Goal: Understand process/instructions: Learn how to perform a task or action

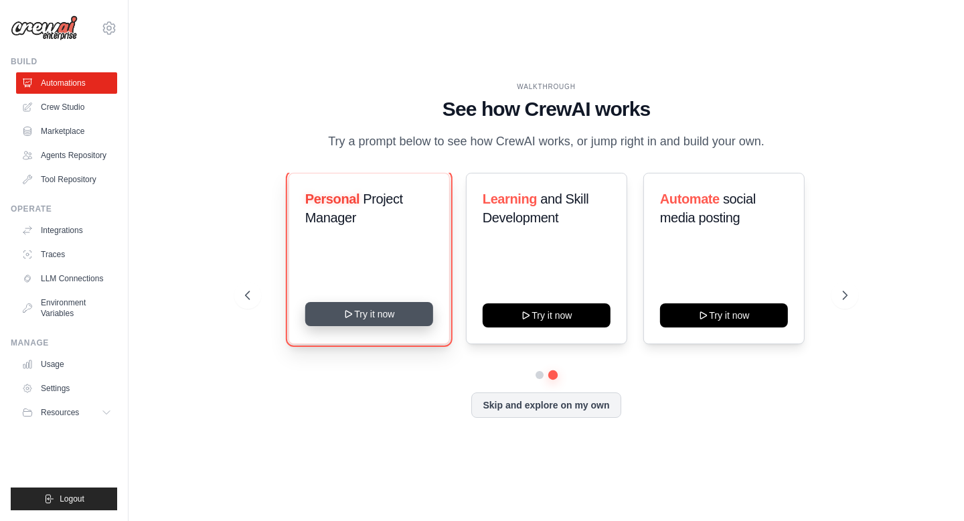
click at [376, 311] on button "Try it now" at bounding box center [369, 314] width 128 height 24
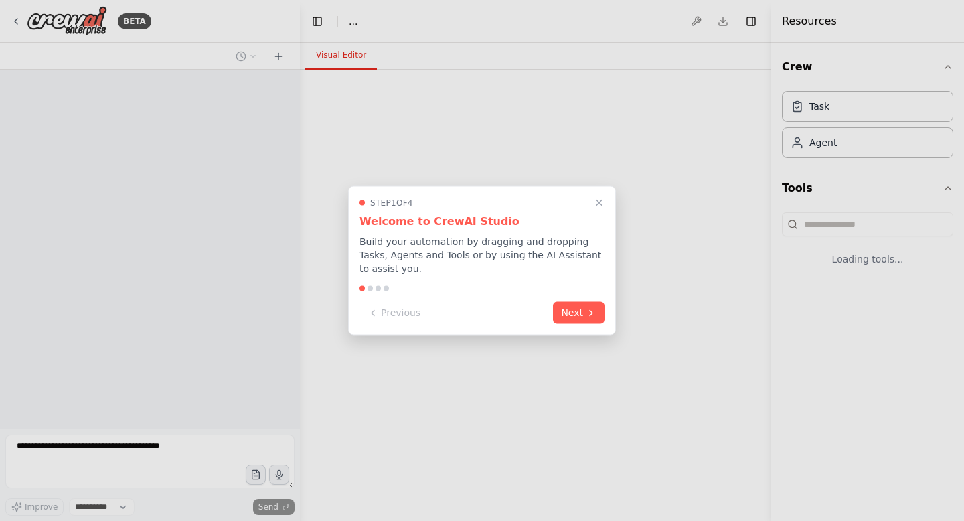
select select "****"
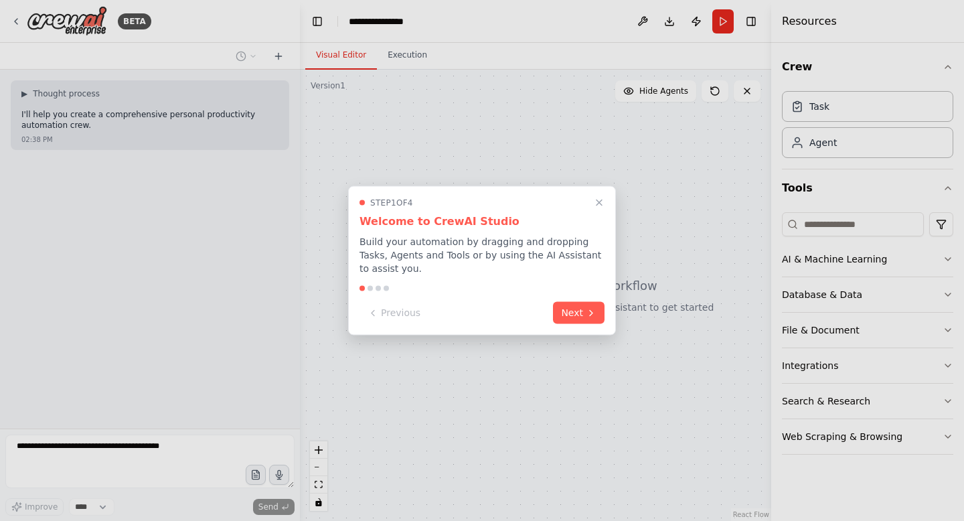
click at [590, 296] on div "Step 1 of 4 Welcome to CrewAI Studio Build your automation by dragging and drop…" at bounding box center [482, 260] width 268 height 149
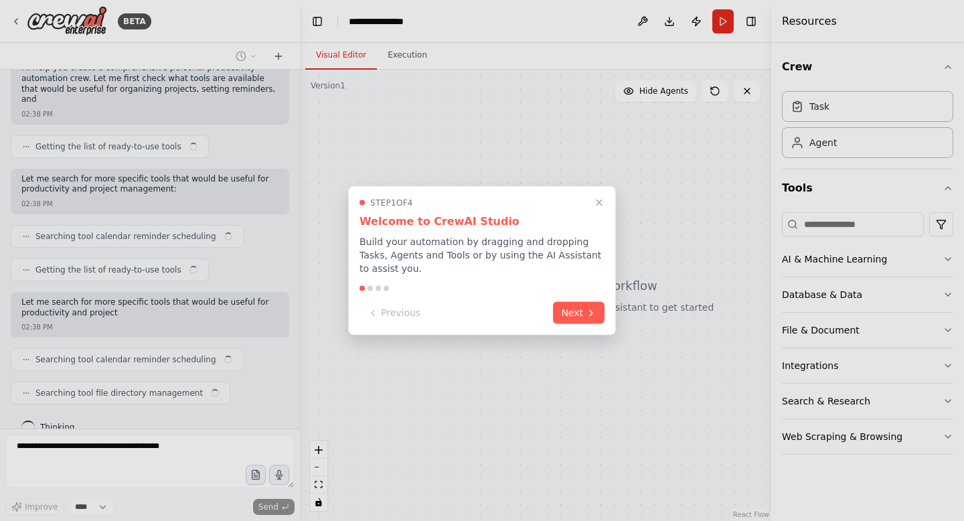
scroll to position [145, 0]
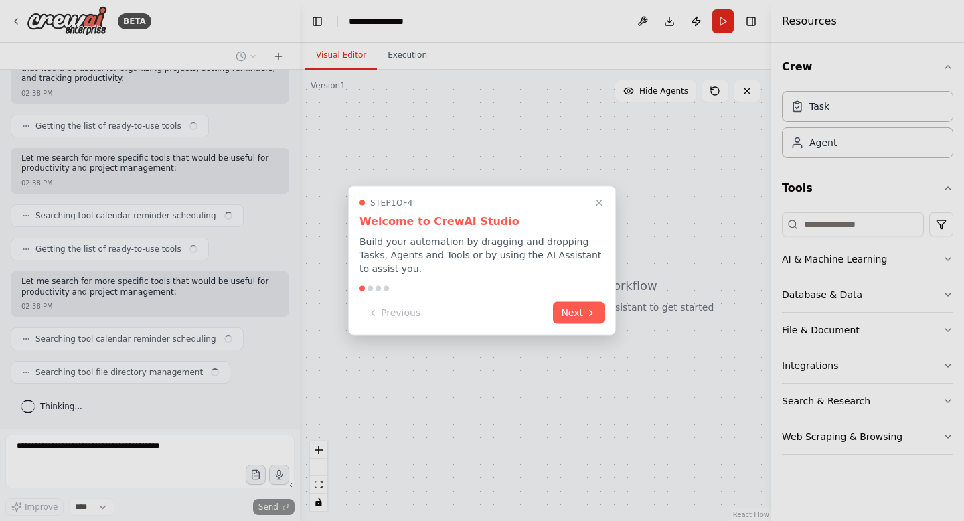
click at [590, 325] on div "Step 1 of 4 Welcome to CrewAI Studio Build your automation by dragging and drop…" at bounding box center [482, 260] width 268 height 149
click at [590, 322] on div "Previous Next" at bounding box center [481, 313] width 245 height 22
click at [590, 322] on button "Next" at bounding box center [579, 312] width 52 height 22
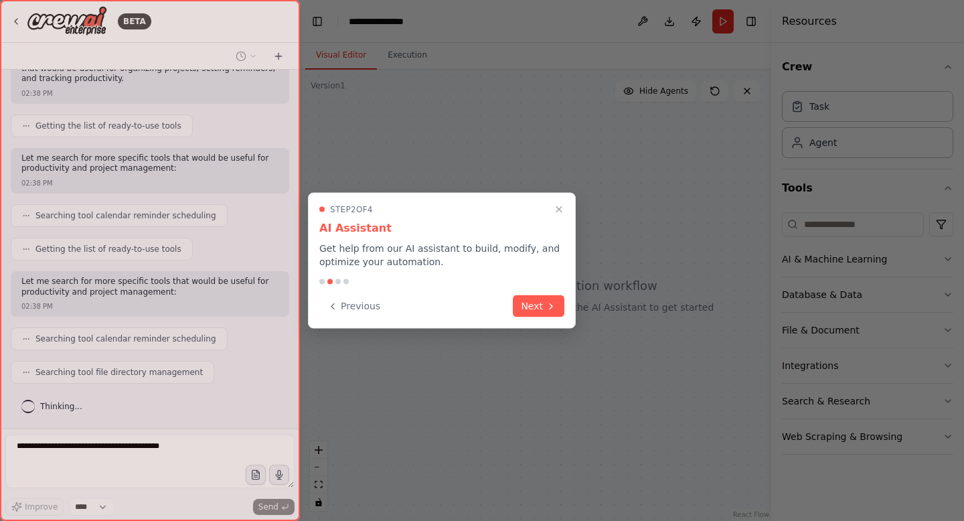
scroll to position [178, 0]
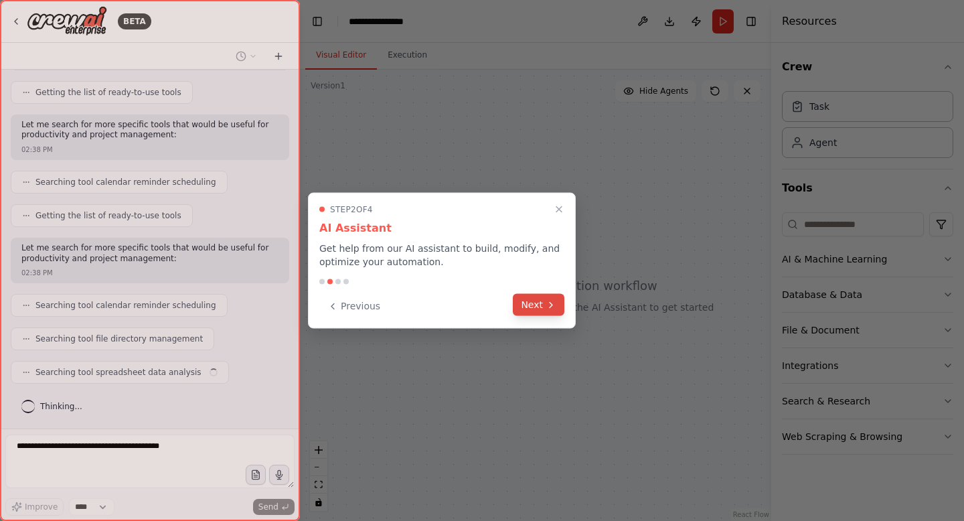
click at [550, 302] on icon at bounding box center [551, 304] width 3 height 5
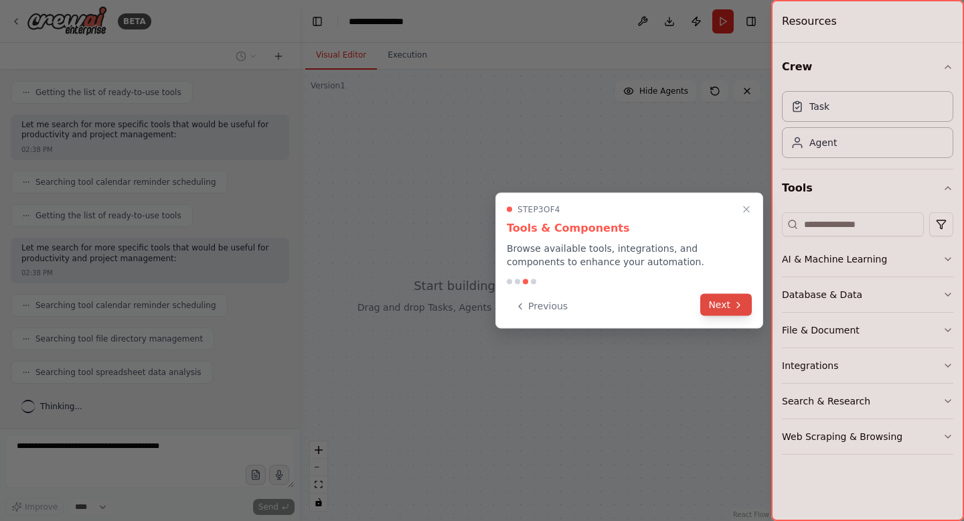
click at [730, 308] on button "Next" at bounding box center [726, 305] width 52 height 22
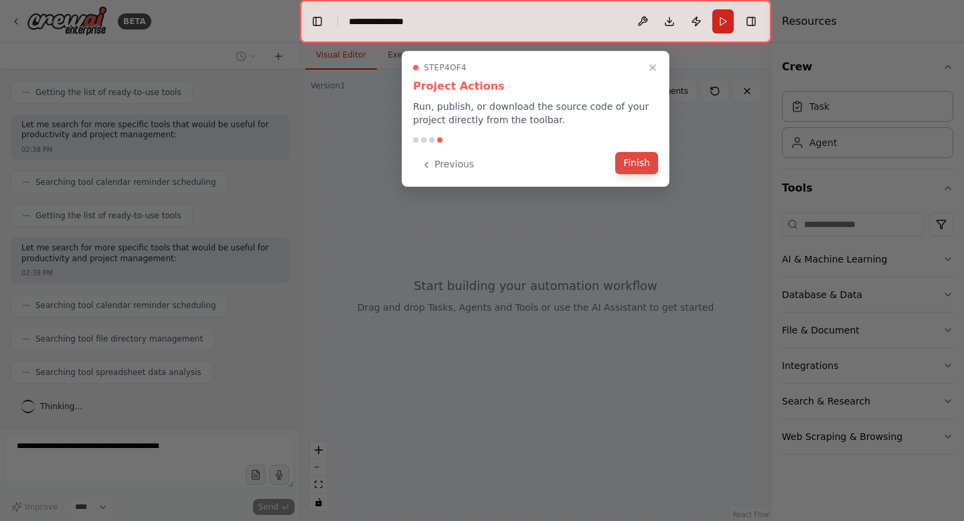
click at [648, 168] on button "Finish" at bounding box center [636, 163] width 43 height 22
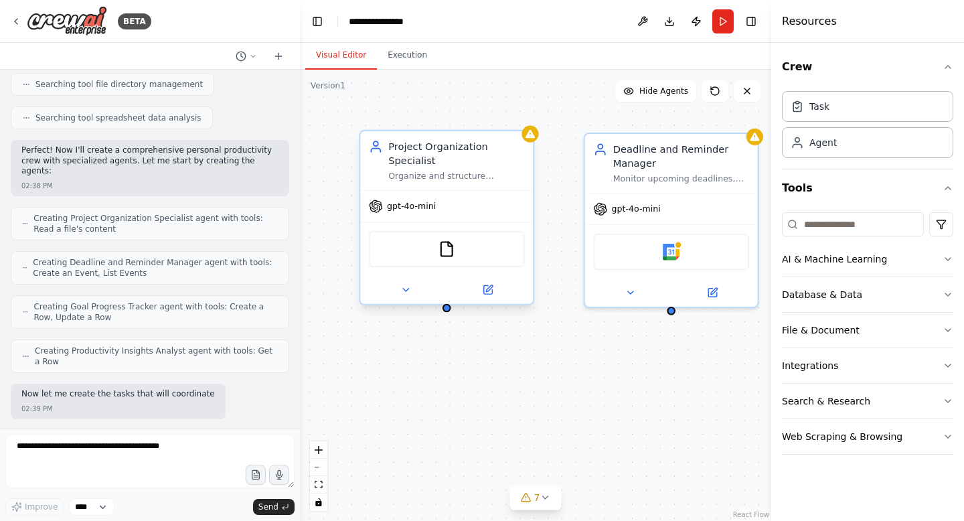
scroll to position [511, 0]
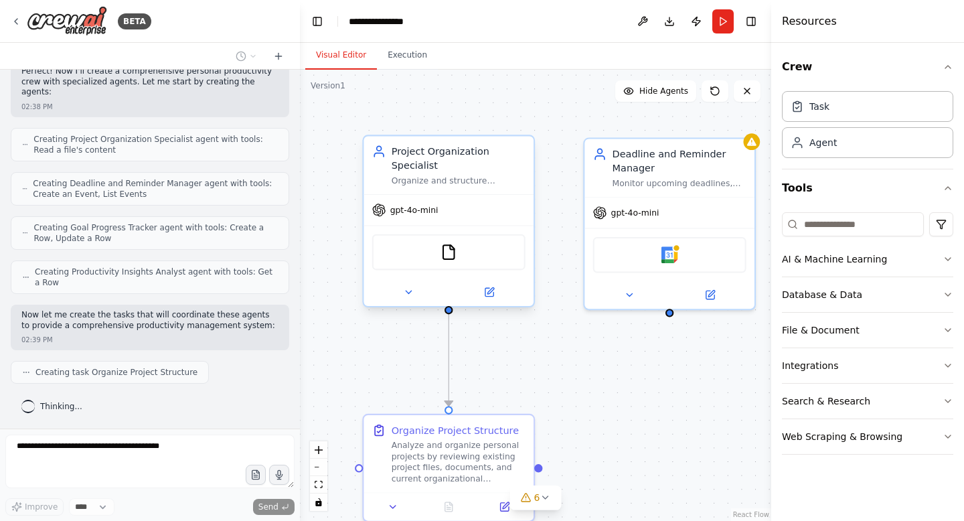
click at [493, 180] on div "Organize and structure personal projects by categorizing tasks, setting priorit…" at bounding box center [459, 180] width 134 height 11
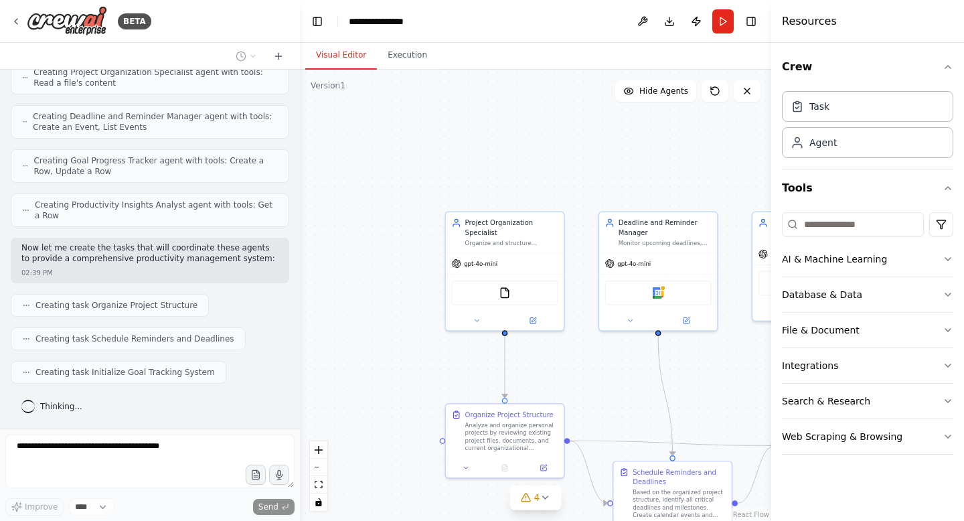
scroll to position [612, 0]
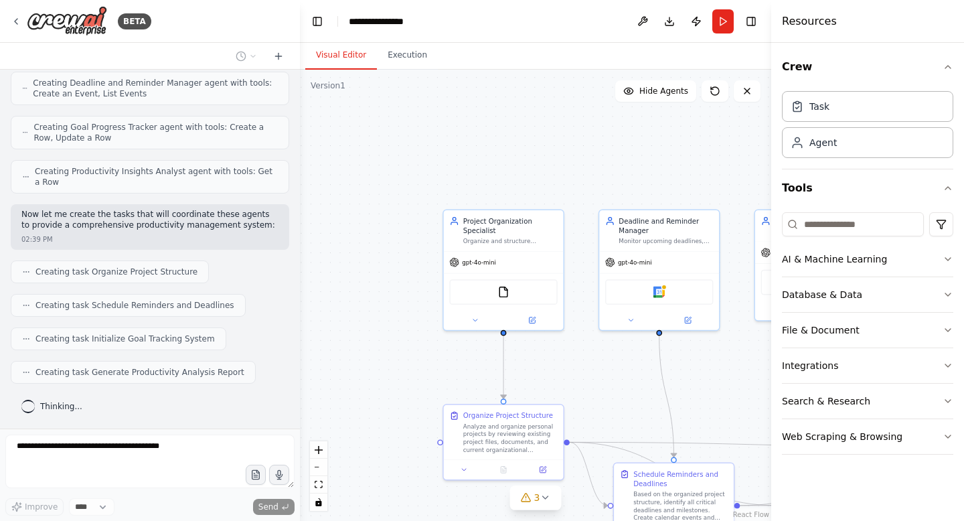
click at [589, 345] on div ".deletable-edge-delete-btn { width: 20px; height: 20px; border: 0px solid #ffff…" at bounding box center [535, 295] width 471 height 451
click at [635, 423] on div ".deletable-edge-delete-btn { width: 20px; height: 20px; border: 0px solid #ffff…" at bounding box center [535, 295] width 471 height 451
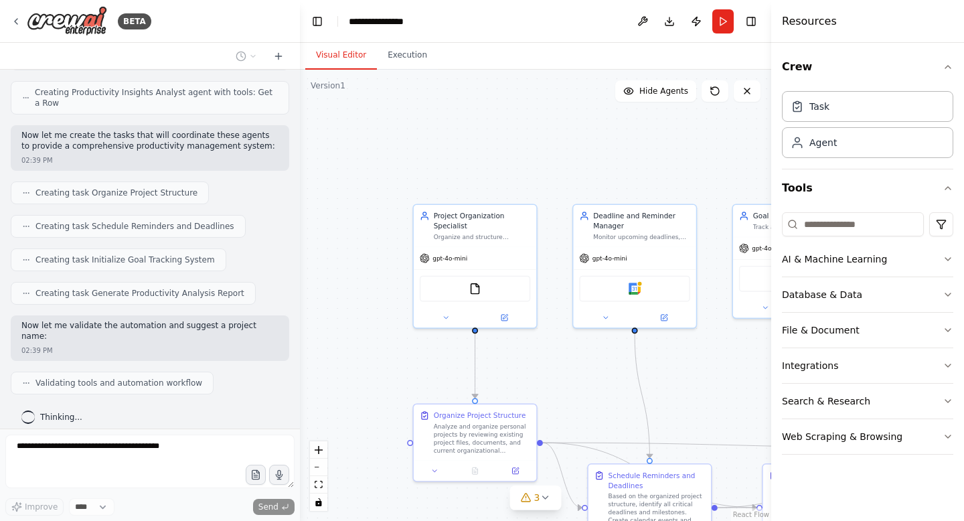
scroll to position [724, 0]
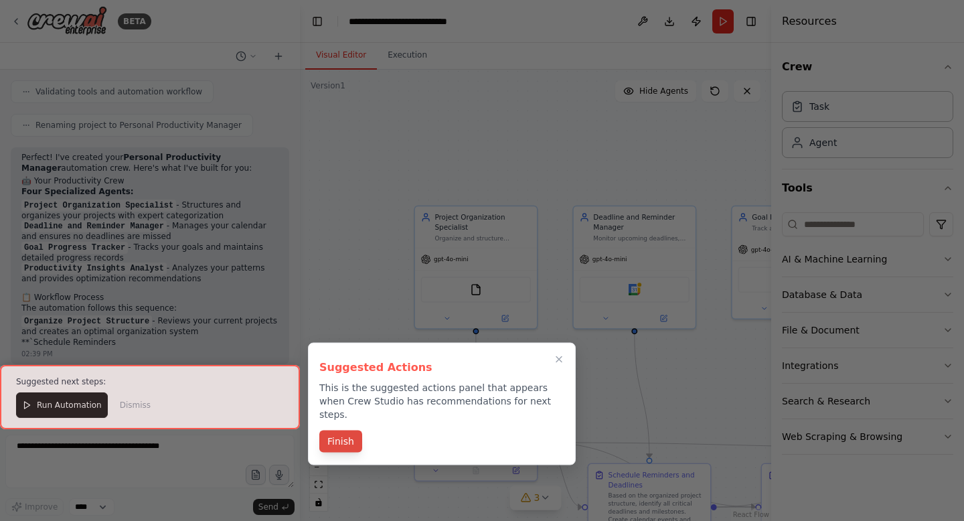
click at [343, 430] on button "Finish" at bounding box center [340, 441] width 43 height 22
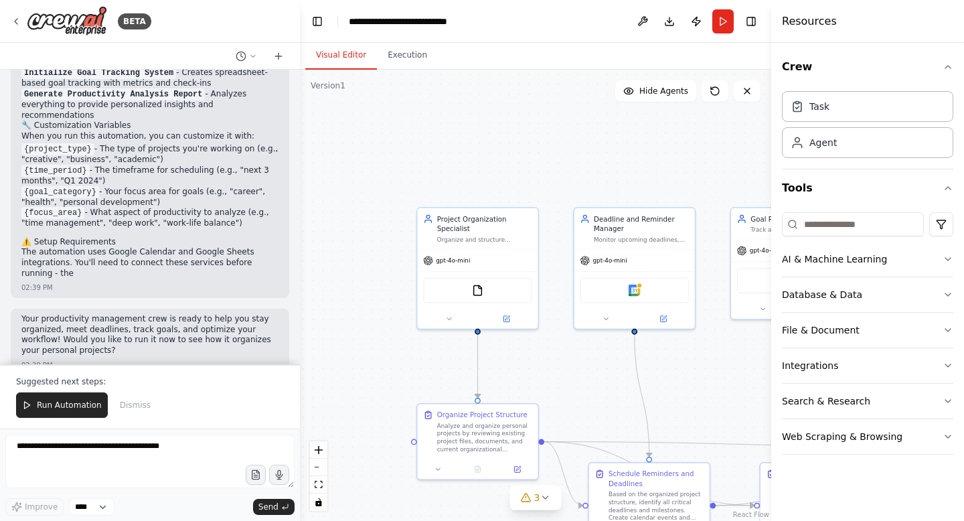
scroll to position [1283, 0]
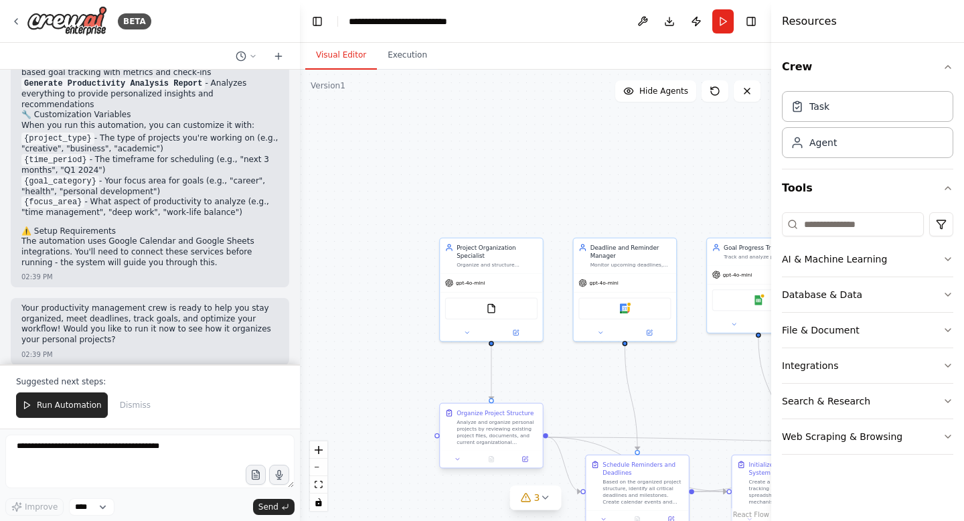
click at [485, 432] on div "Analyze and organize personal projects by reviewing existing project files, doc…" at bounding box center [496, 431] width 81 height 27
click at [525, 460] on icon at bounding box center [524, 458] width 5 height 5
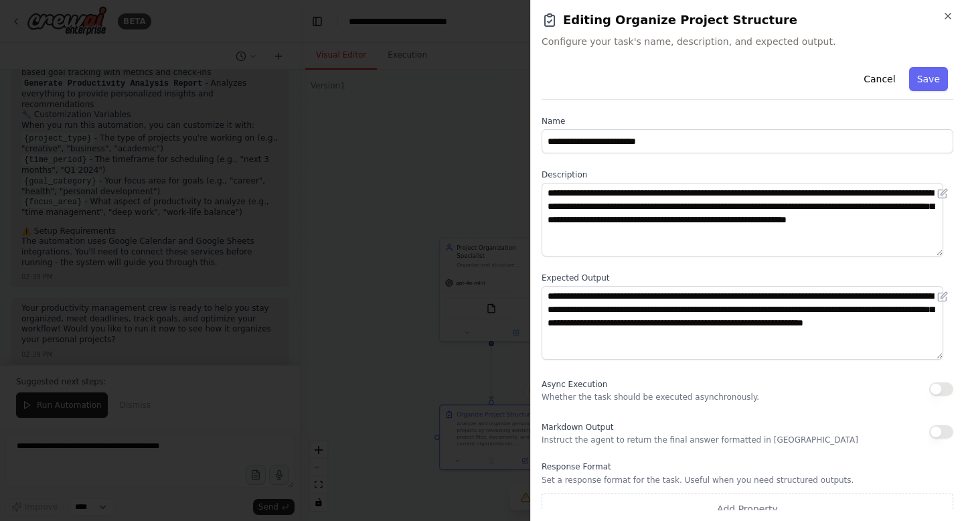
scroll to position [14, 0]
